Goal: Find specific page/section: Find specific page/section

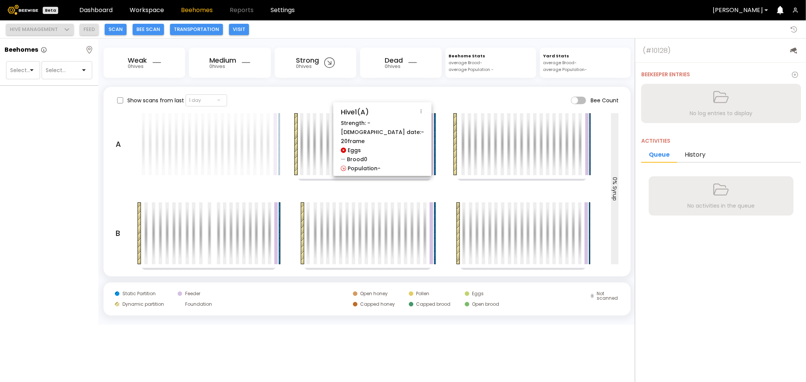
click at [359, 159] on div "Brood 0" at bounding box center [354, 159] width 26 height 5
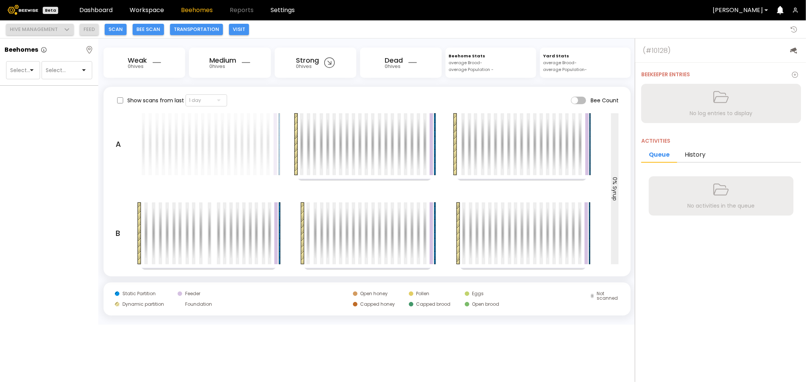
drag, startPoint x: 315, startPoint y: 148, endPoint x: 293, endPoint y: 147, distance: 22.3
click at [293, 147] on div at bounding box center [366, 144] width 466 height 62
